Goal: Information Seeking & Learning: Learn about a topic

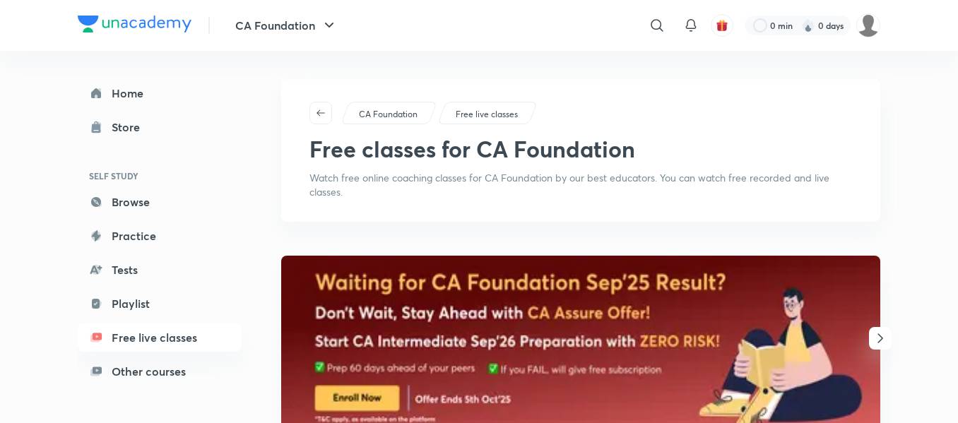
scroll to position [80, 0]
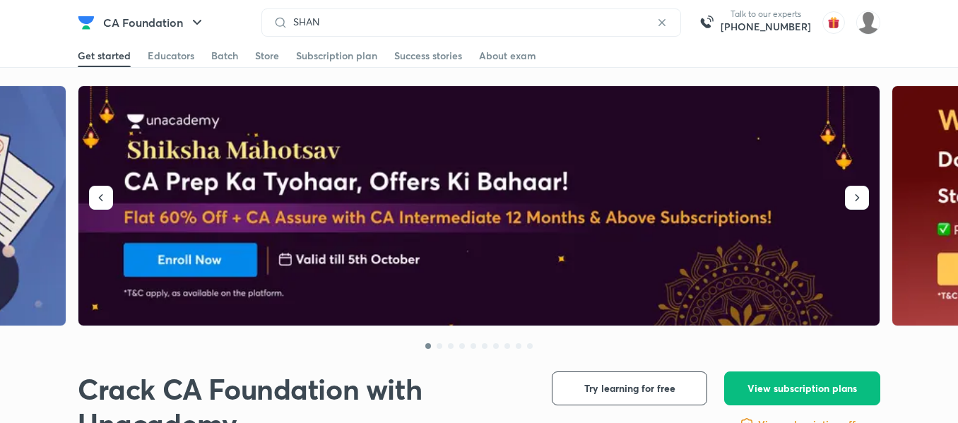
type input "SHAN"
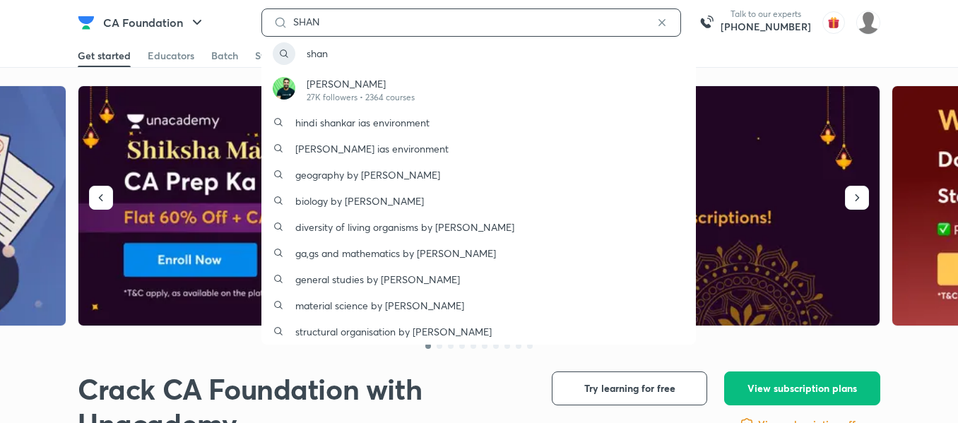
click at [359, 23] on input "SHAN" at bounding box center [471, 21] width 367 height 11
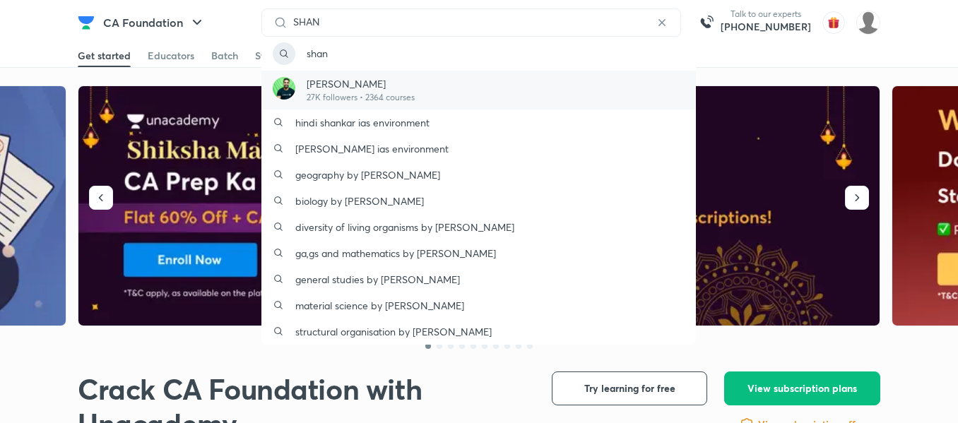
click at [362, 93] on p "27K followers • 2364 courses" at bounding box center [361, 97] width 108 height 13
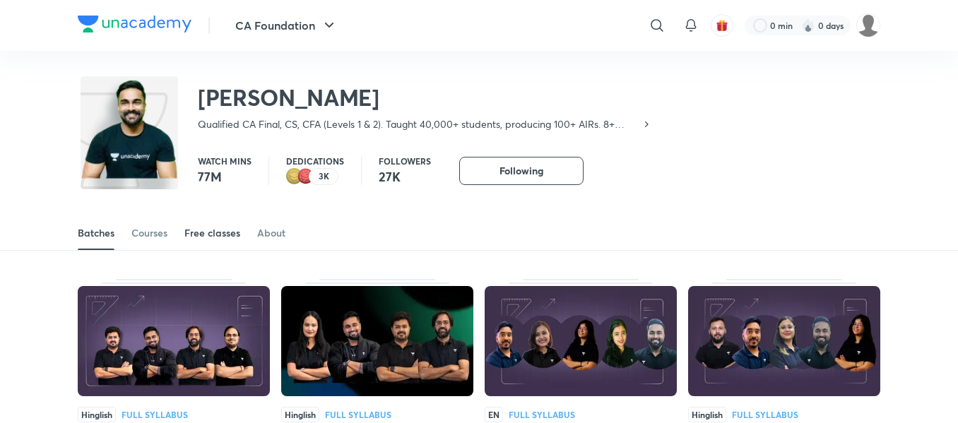
click at [206, 224] on link "Free classes" at bounding box center [212, 233] width 56 height 34
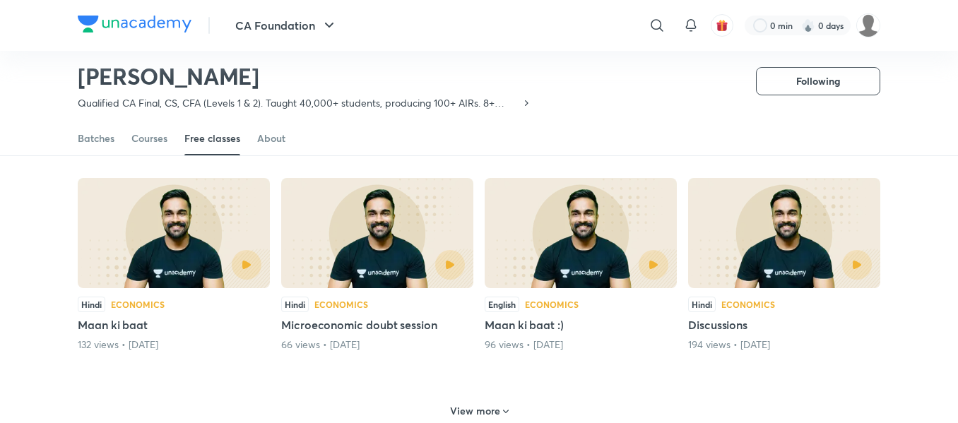
scroll to position [573, 0]
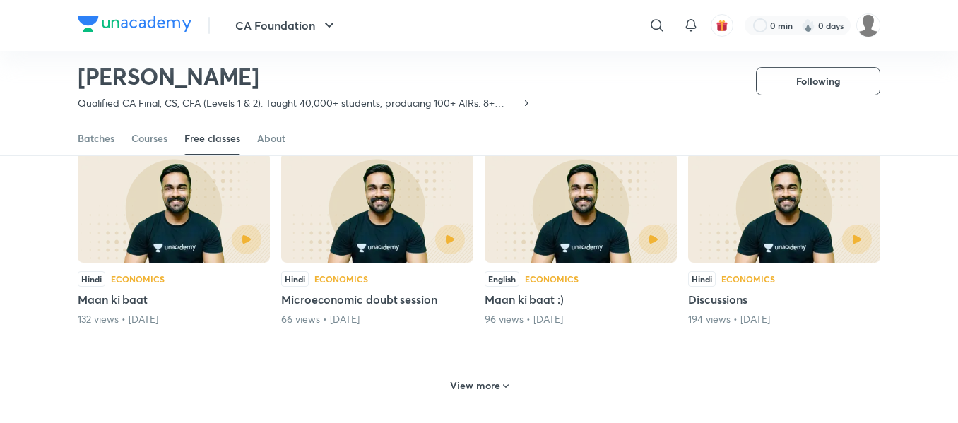
click at [467, 370] on div "View more" at bounding box center [479, 384] width 803 height 37
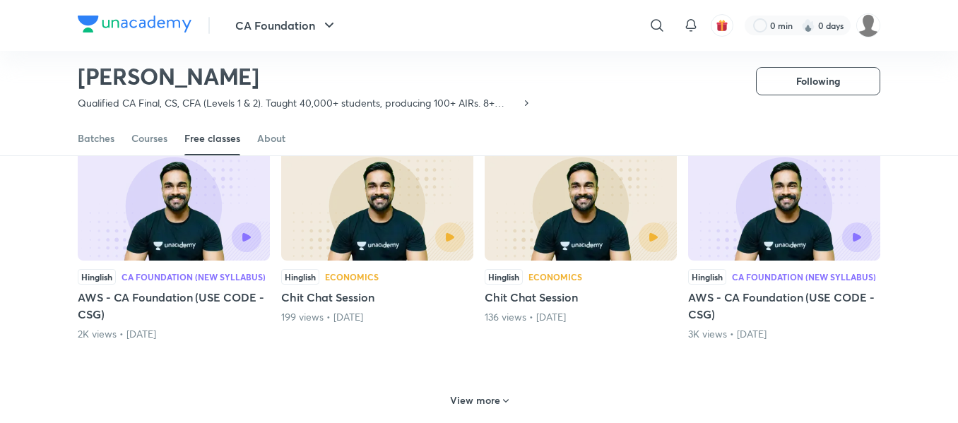
scroll to position [1250, 0]
click at [480, 411] on div "View more" at bounding box center [479, 400] width 70 height 23
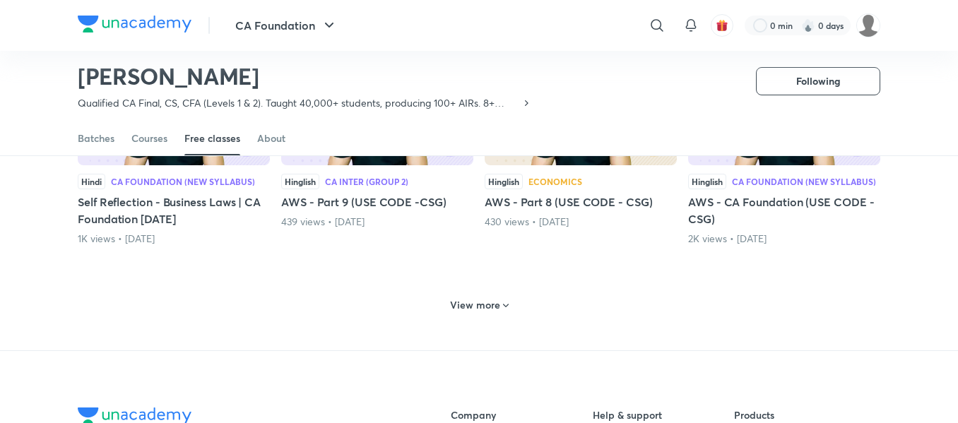
scroll to position [2035, 0]
click at [473, 310] on h6 "View more" at bounding box center [475, 306] width 50 height 14
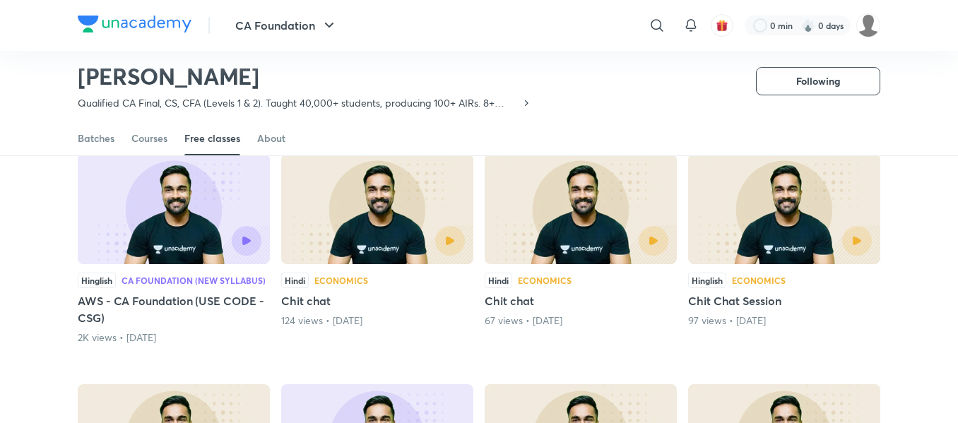
scroll to position [2398, 0]
